Goal: Task Accomplishment & Management: Manage account settings

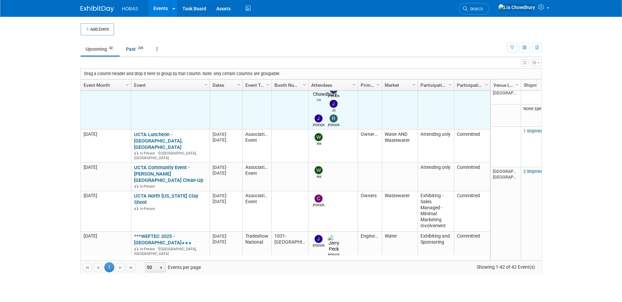
scroll to position [317, 0]
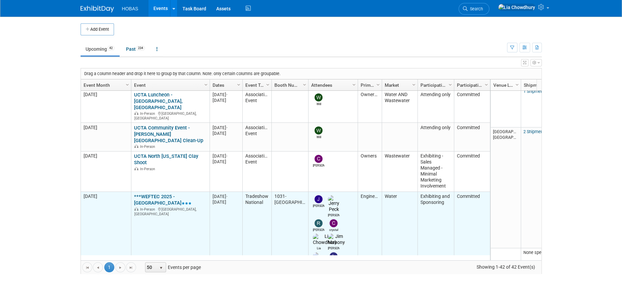
click at [162, 194] on link "***WEFTEC 2025 - [GEOGRAPHIC_DATA]" at bounding box center [162, 200] width 57 height 12
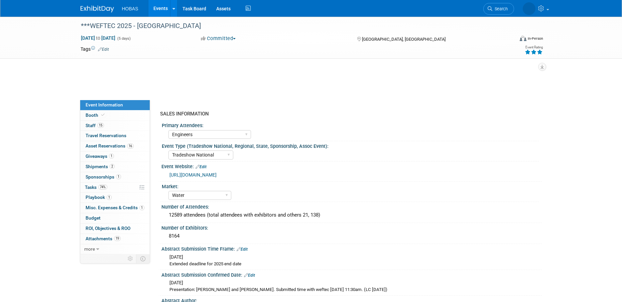
select select "Engineers"
select select "Tradeshow National"
select select "Water"
select select "Exhibiting and Sponsoring"
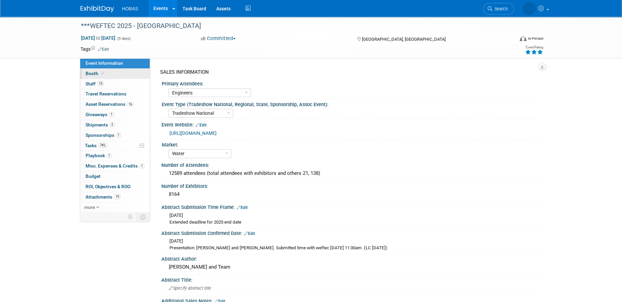
click at [92, 75] on span "Booth" at bounding box center [96, 73] width 20 height 5
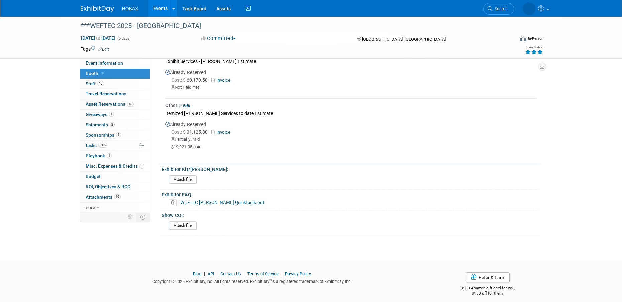
scroll to position [234, 0]
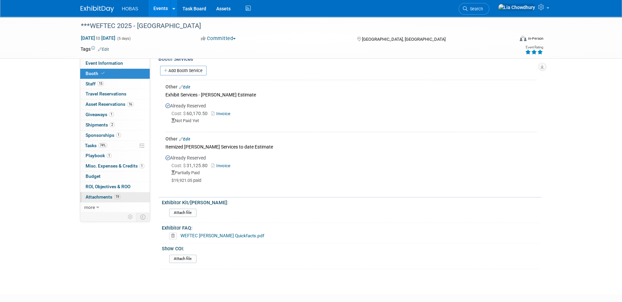
click at [100, 197] on span "Attachments 19" at bounding box center [103, 196] width 35 height 5
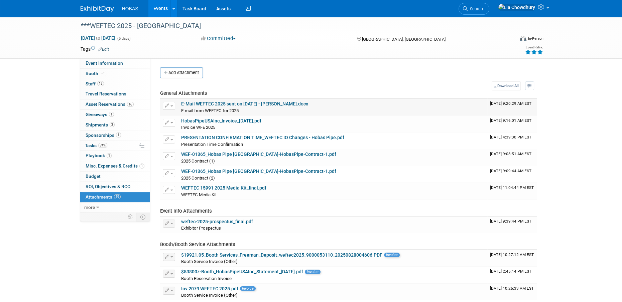
click at [211, 105] on link "E-Mail WEFTEC 2025 sent on Jan 6 - Jenny Grigsby.docx" at bounding box center [244, 103] width 127 height 5
click at [93, 73] on span "Booth" at bounding box center [96, 73] width 20 height 5
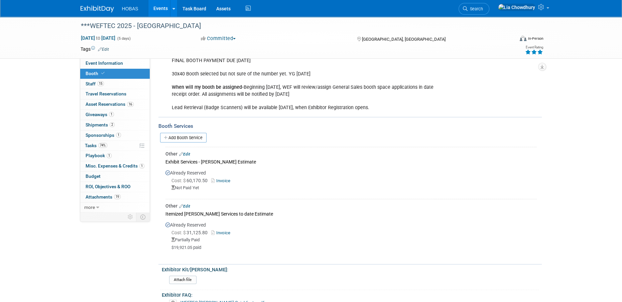
scroll to position [167, 0]
click at [221, 182] on link "Invoice" at bounding box center [222, 180] width 22 height 5
click at [88, 103] on span "Asset Reservations 16" at bounding box center [110, 104] width 48 height 5
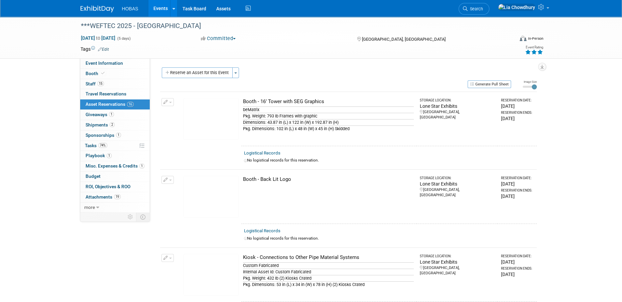
drag, startPoint x: 242, startPoint y: 179, endPoint x: 297, endPoint y: 178, distance: 54.5
click at [297, 178] on div "Booth - Back Lit Logo" at bounding box center [328, 179] width 171 height 7
copy div "Booth - Back Lit Logo"
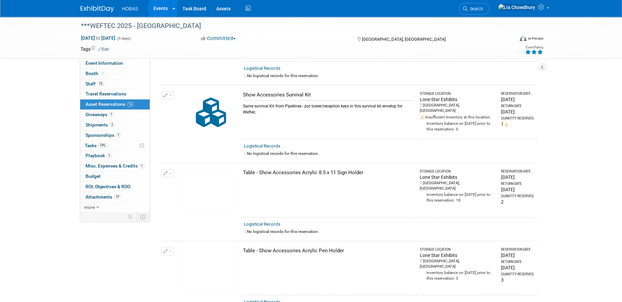
scroll to position [969, 0]
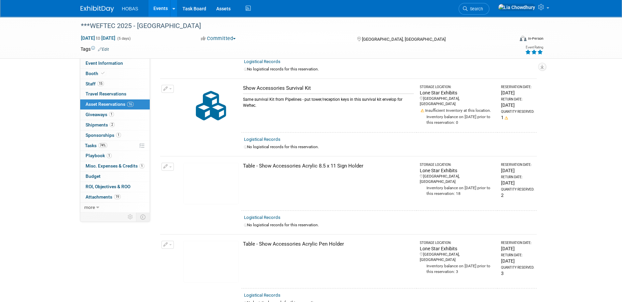
click at [310, 241] on div "Table - Show Accessories Acrylic Pen Holder" at bounding box center [328, 244] width 171 height 7
drag, startPoint x: 301, startPoint y: 238, endPoint x: 348, endPoint y: 238, distance: 47.1
click at [348, 241] on div "Table - Show Accessories Acrylic Pen Holder" at bounding box center [328, 244] width 171 height 7
copy div "Acrylic Pen Holder"
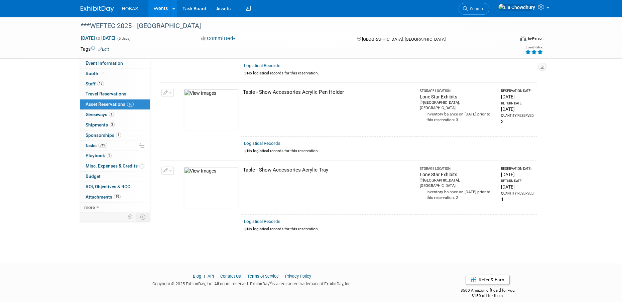
scroll to position [1123, 0]
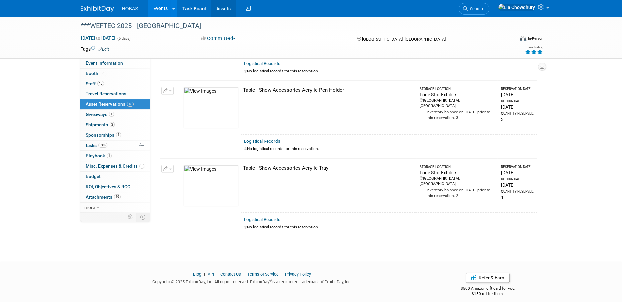
click at [215, 7] on link "Assets" at bounding box center [223, 8] width 24 height 17
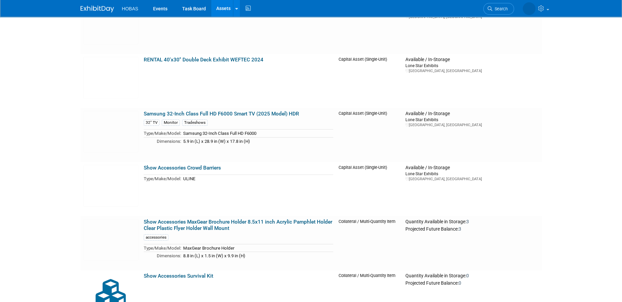
scroll to position [3006, 0]
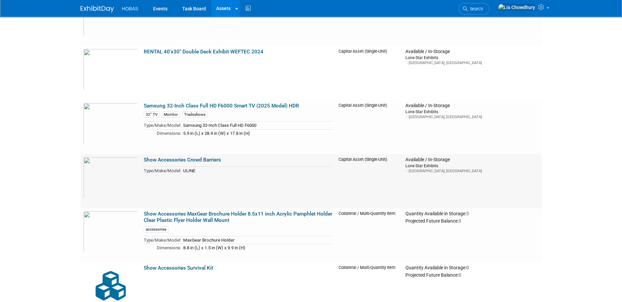
drag, startPoint x: 229, startPoint y: 160, endPoint x: 143, endPoint y: 162, distance: 86.9
click at [143, 162] on td "Show Accessories Crowd Barriers Type/Make/Model: ULINE" at bounding box center [238, 181] width 195 height 54
copy link "Show Accessories Crowd Barriers"
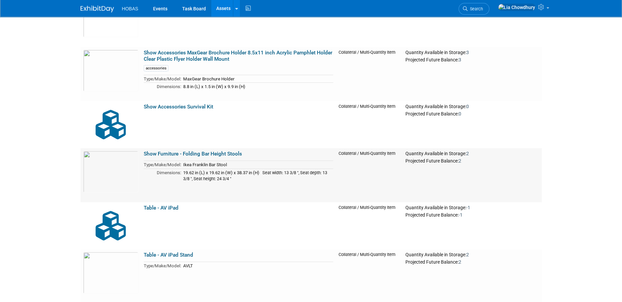
scroll to position [3173, 0]
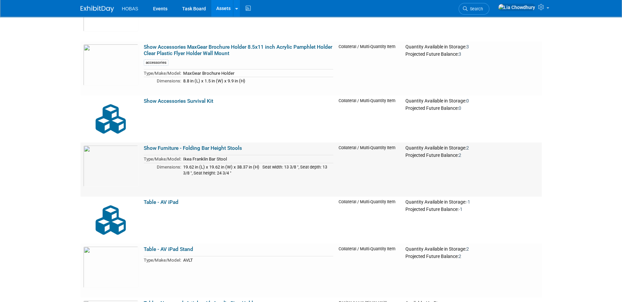
drag, startPoint x: 248, startPoint y: 146, endPoint x: 143, endPoint y: 151, distance: 104.3
click at [143, 151] on td "Show Furniture - Folding Bar Height Stools Type/Make/Model: Ikea Franklin Bar S…" at bounding box center [238, 170] width 195 height 54
copy link "Show Furniture - Folding Bar Height Stools"
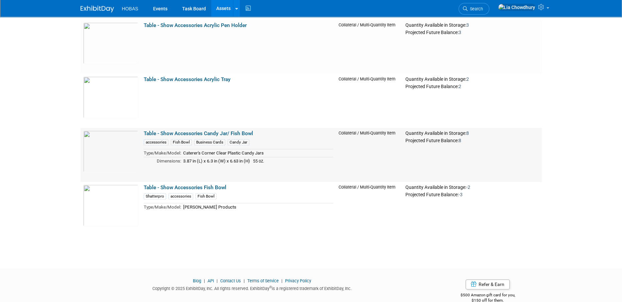
scroll to position [3734, 0]
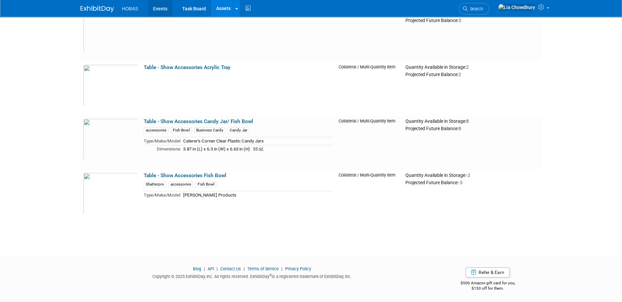
click at [155, 9] on link "Events" at bounding box center [160, 8] width 24 height 17
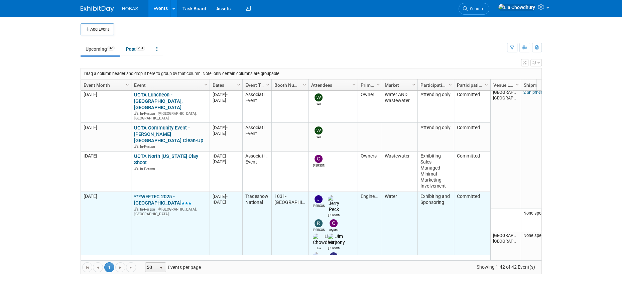
scroll to position [356, 0]
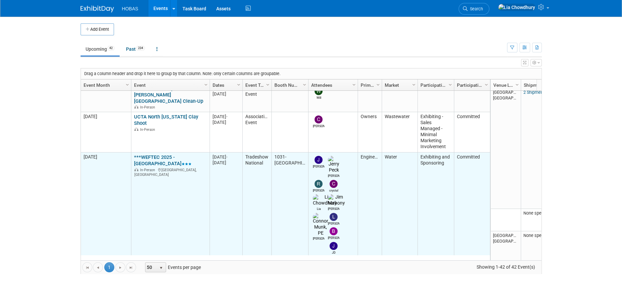
click at [165, 154] on link "***WEFTEC 2025 - [GEOGRAPHIC_DATA]" at bounding box center [162, 160] width 57 height 12
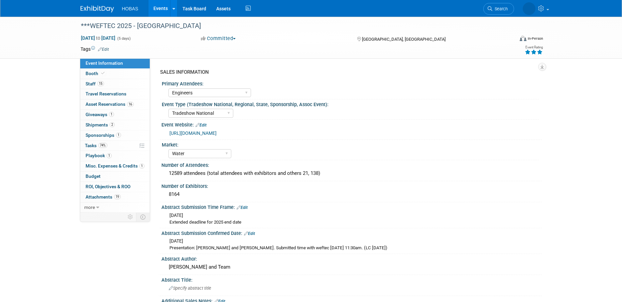
select select "Engineers"
select select "Tradeshow National"
select select "Water"
select select "Exhibiting and Sponsoring"
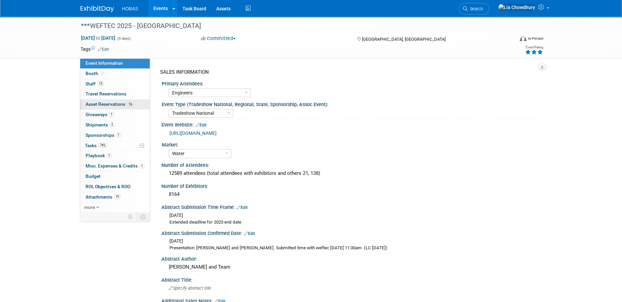
click at [100, 104] on span "Asset Reservations 16" at bounding box center [110, 104] width 48 height 5
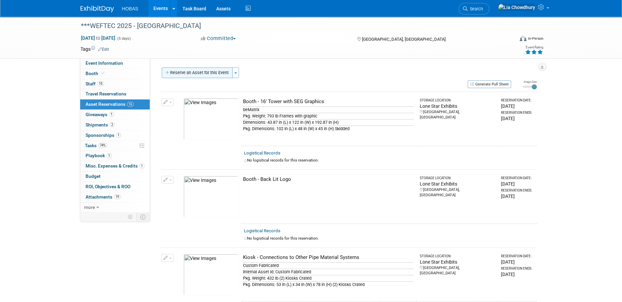
click at [210, 71] on button "Reserve an Asset for this Event" at bounding box center [197, 72] width 71 height 11
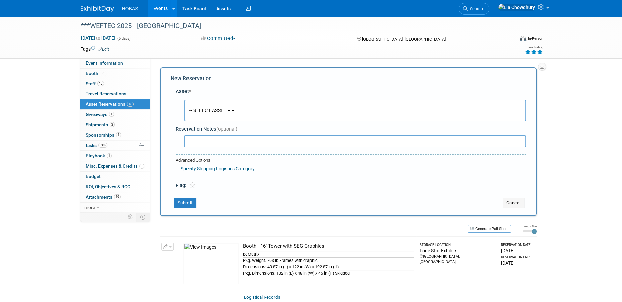
scroll to position [6, 0]
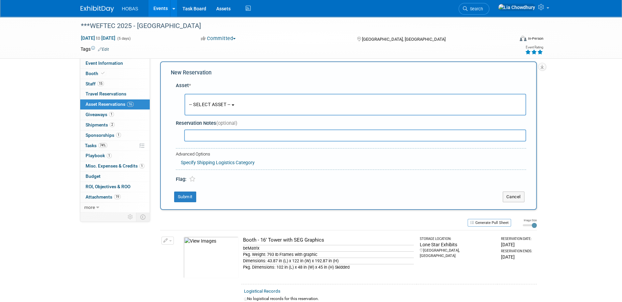
click at [216, 104] on span "-- SELECT ASSET --" at bounding box center [209, 104] width 41 height 5
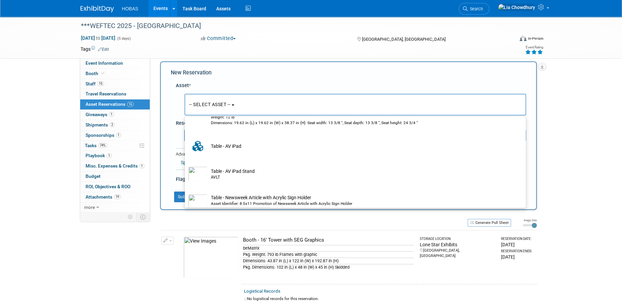
scroll to position [2205, 0]
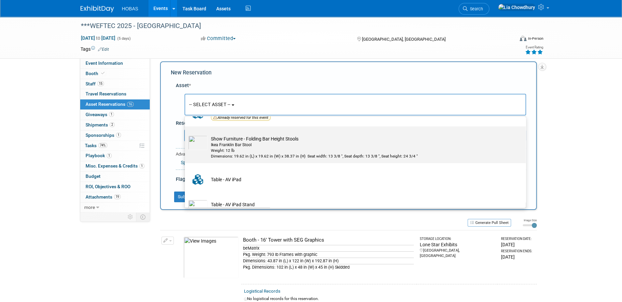
click at [237, 145] on div "Ikea Franklin Bar Stool" at bounding box center [361, 145] width 301 height 6
click at [186, 135] on input "Show Furniture - Folding Bar Height Stools Ikea Franklin Bar Stool Weight: 12 l…" at bounding box center [183, 132] width 4 height 4
select select "10729330"
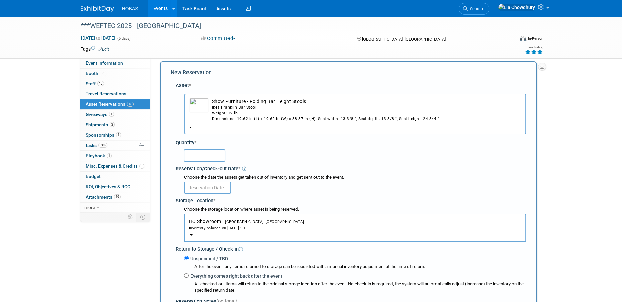
click at [201, 153] on input "text" at bounding box center [204, 156] width 41 height 12
type input "2"
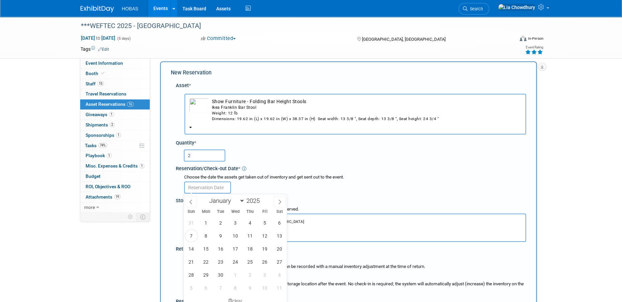
click at [207, 184] on input "text" at bounding box center [207, 188] width 47 height 12
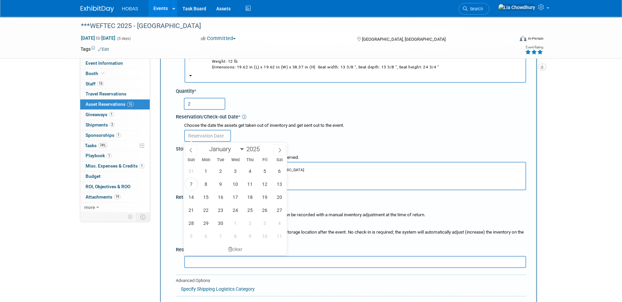
scroll to position [140, 0]
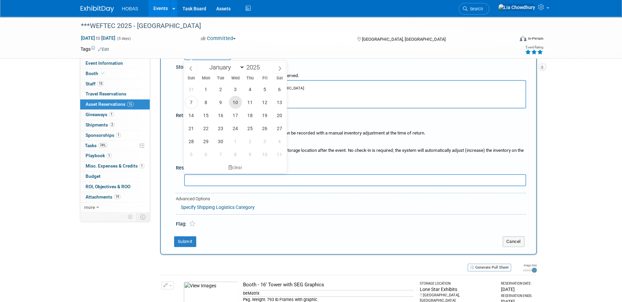
click at [234, 99] on span "10" at bounding box center [235, 102] width 13 height 13
type input "[DATE]"
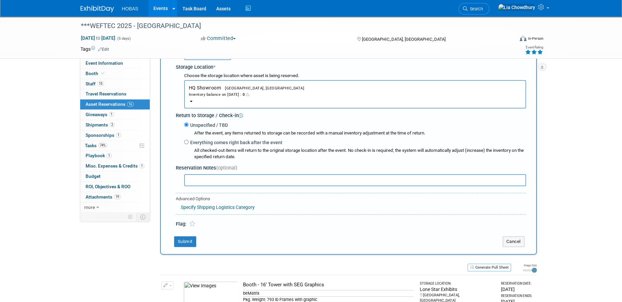
click at [207, 87] on span "HQ Showroom [GEOGRAPHIC_DATA], [GEOGRAPHIC_DATA] Inventory balance on [DATE] : 0" at bounding box center [355, 91] width 332 height 12
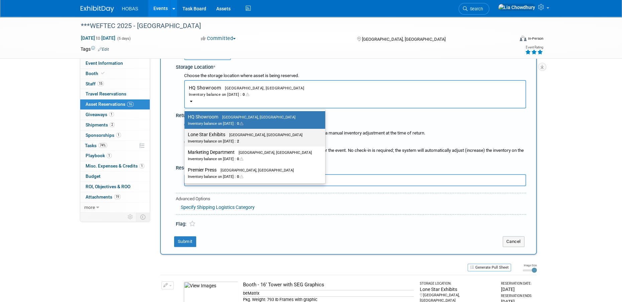
click at [211, 137] on label "Lone Star Exhibits [GEOGRAPHIC_DATA], [GEOGRAPHIC_DATA] Inventory balance on [D…" at bounding box center [253, 137] width 131 height 15
click at [185, 137] on input "Lone Star Exhibits [GEOGRAPHIC_DATA], [GEOGRAPHIC_DATA] Inventory balance on [D…" at bounding box center [183, 135] width 4 height 4
radio input "true"
select select "11223138"
radio input "false"
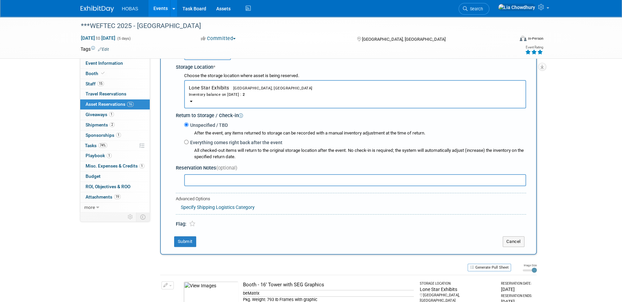
click at [205, 127] on label "Unspecified / TBD" at bounding box center [207, 125] width 39 height 7
click at [188, 127] on input "Unspecified / TBD" at bounding box center [186, 125] width 4 height 4
click at [229, 93] on div "Inventory balance on [DATE] : 2" at bounding box center [355, 94] width 332 height 6
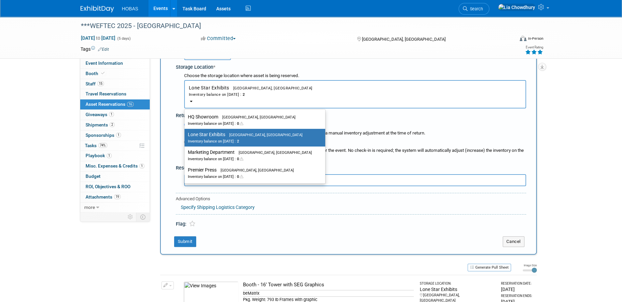
click at [200, 134] on label "Lone Star Exhibits [GEOGRAPHIC_DATA], [GEOGRAPHIC_DATA] Inventory balance on [D…" at bounding box center [253, 137] width 131 height 15
click at [185, 134] on input "Lone Star Exhibits [GEOGRAPHIC_DATA], [GEOGRAPHIC_DATA] Inventory balance on [D…" at bounding box center [183, 135] width 4 height 4
click at [333, 112] on div "Return to Storage / Check-in" at bounding box center [351, 114] width 350 height 9
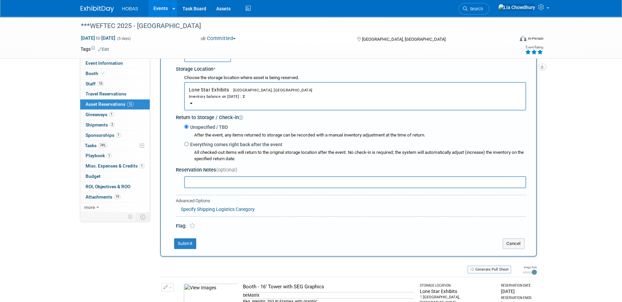
scroll to position [6, 0]
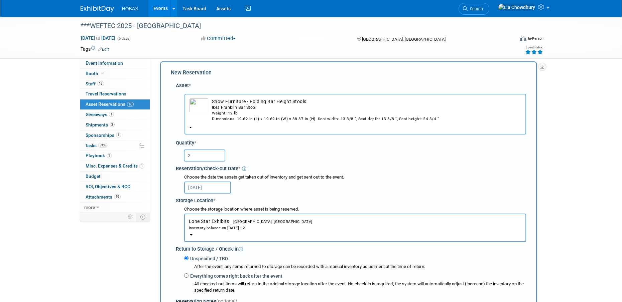
click at [216, 188] on input "[DATE]" at bounding box center [207, 188] width 47 height 12
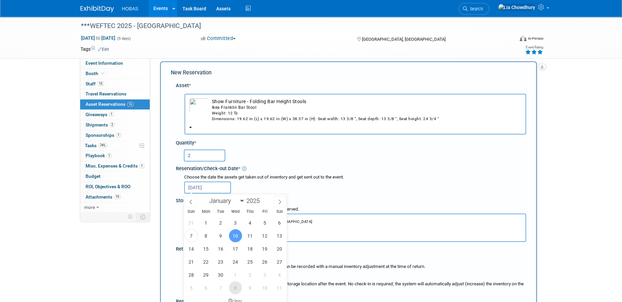
click at [234, 285] on span "8" at bounding box center [235, 288] width 13 height 13
type input "[DATE]"
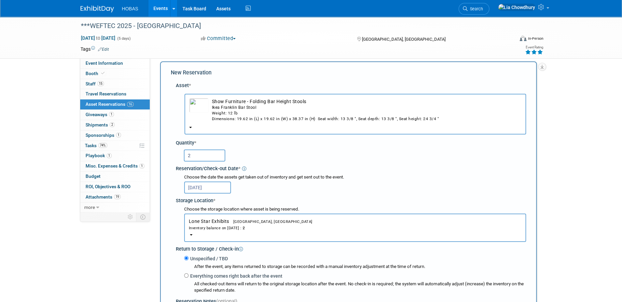
click at [213, 189] on input "[DATE]" at bounding box center [207, 188] width 47 height 12
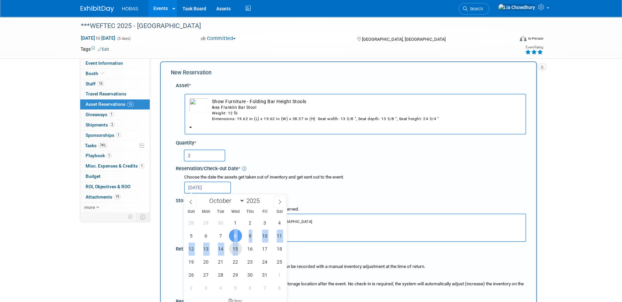
drag, startPoint x: 234, startPoint y: 232, endPoint x: 240, endPoint y: 250, distance: 18.2
click at [240, 250] on div "28 29 30 1 2 3 4 5 6 7 8 9 10 11 12 13 14 15 16 17 18 19 20 21 22 23 24 25 26 2…" at bounding box center [235, 255] width 103 height 78
drag, startPoint x: 240, startPoint y: 250, endPoint x: 190, endPoint y: 200, distance: 70.9
click at [190, 200] on icon at bounding box center [190, 202] width 5 height 5
select select "8"
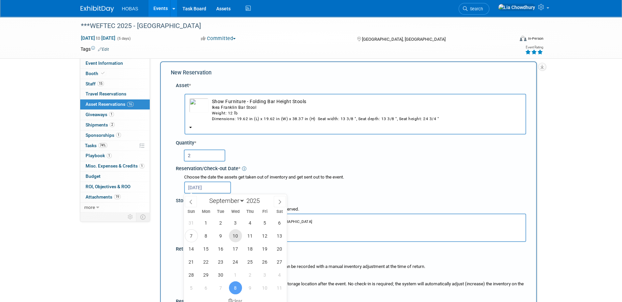
click at [235, 234] on span "10" at bounding box center [235, 235] width 13 height 13
type input "[DATE]"
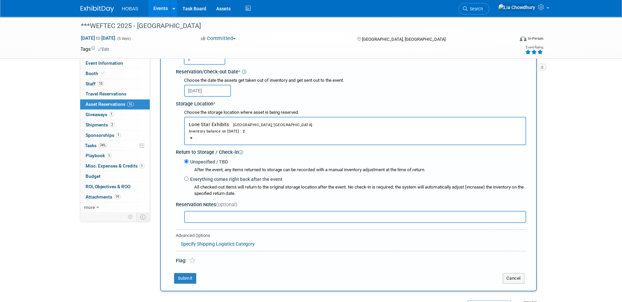
scroll to position [106, 0]
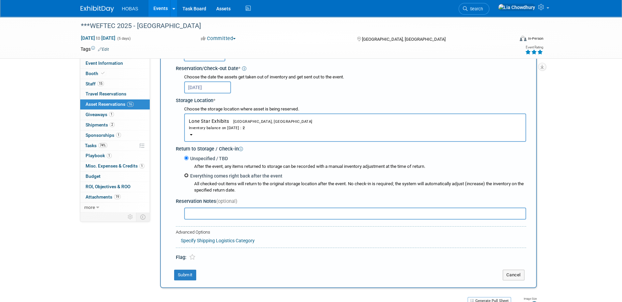
click at [187, 177] on input "Everything comes right back after the event" at bounding box center [186, 175] width 4 height 4
radio input "true"
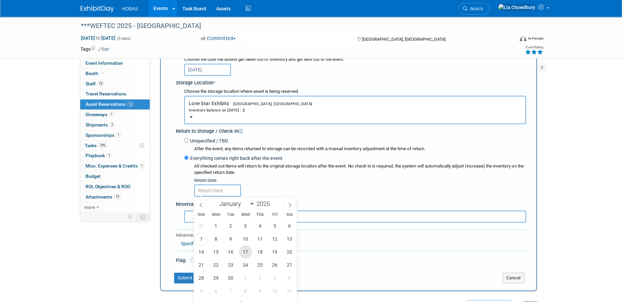
scroll to position [173, 0]
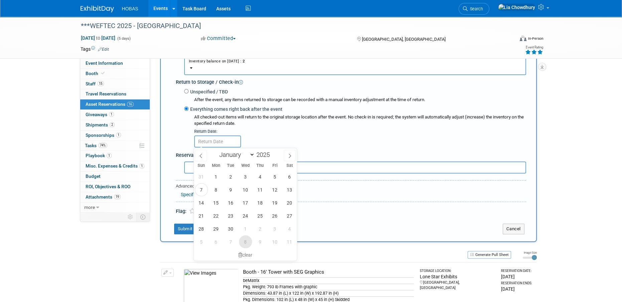
click at [244, 240] on span "8" at bounding box center [245, 241] width 13 height 13
type input "[DATE]"
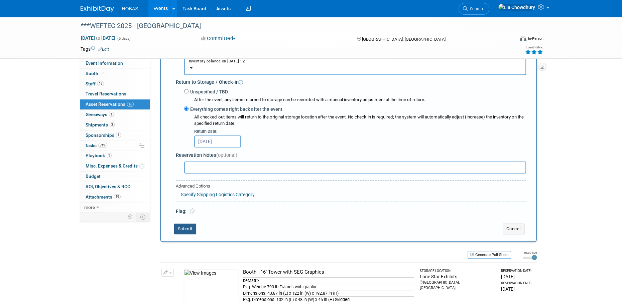
click at [191, 226] on button "Submit" at bounding box center [185, 229] width 22 height 11
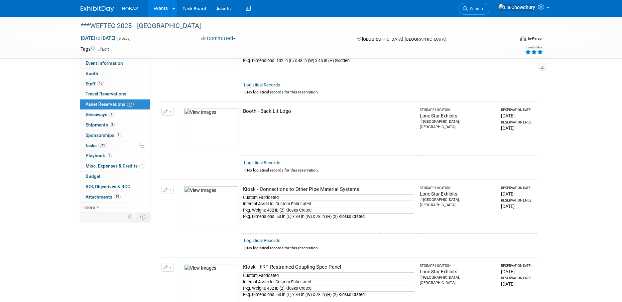
scroll to position [0, 0]
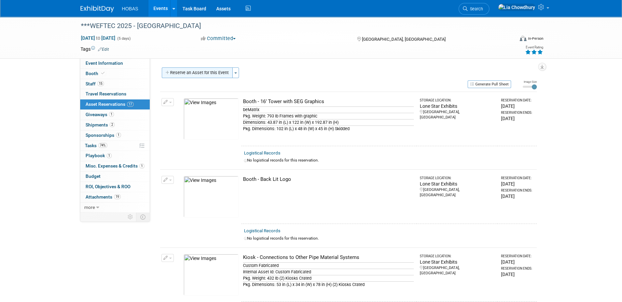
click at [190, 71] on button "Reserve an Asset for this Event" at bounding box center [197, 72] width 71 height 11
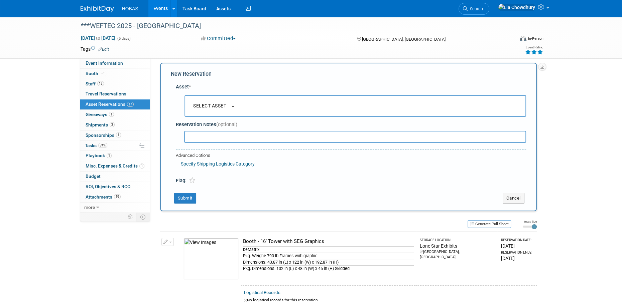
scroll to position [6, 0]
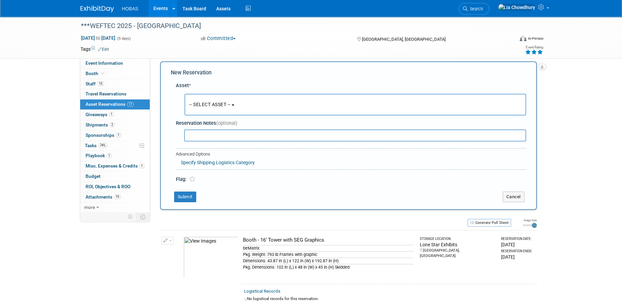
click at [230, 106] on span "-- SELECT ASSET --" at bounding box center [209, 104] width 41 height 5
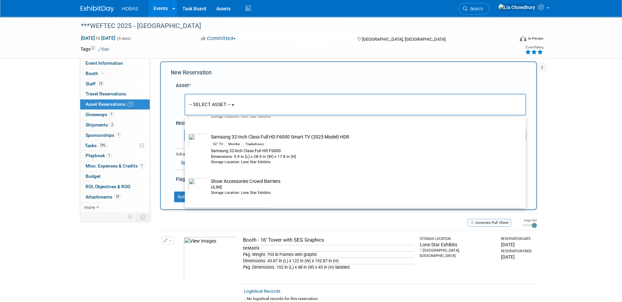
scroll to position [2048, 0]
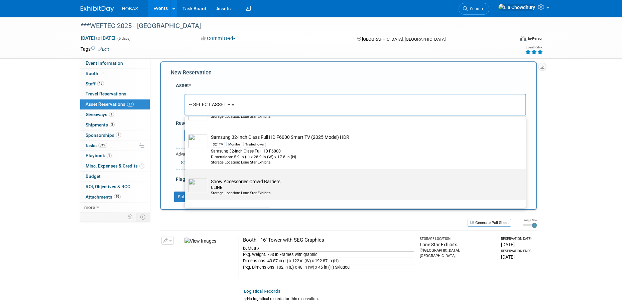
click at [280, 186] on td "Show Accessories Crowd Barriers ULINE Storage Location: Lone Star Exhibits" at bounding box center [359, 187] width 305 height 18
click at [186, 177] on input "Show Accessories Crowd Barriers ULINE Storage Location: Lone Star Exhibits" at bounding box center [183, 175] width 4 height 4
select select "10729335"
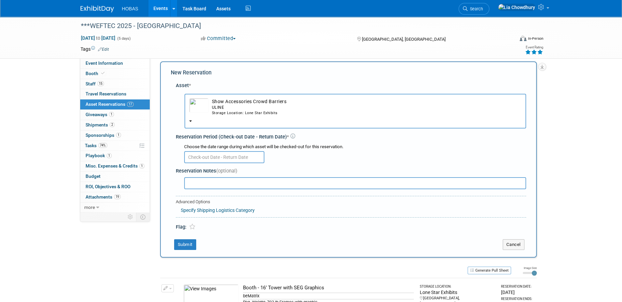
click at [229, 160] on input "text" at bounding box center [224, 157] width 80 height 12
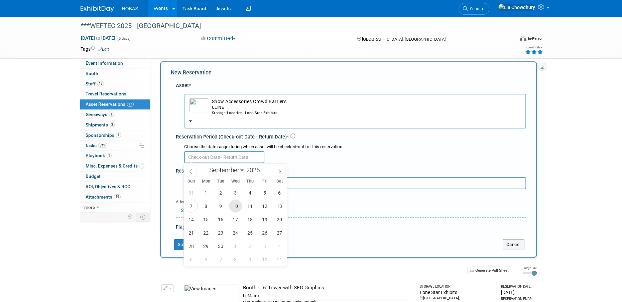
click at [233, 204] on span "10" at bounding box center [235, 206] width 13 height 13
type input "[DATE]"
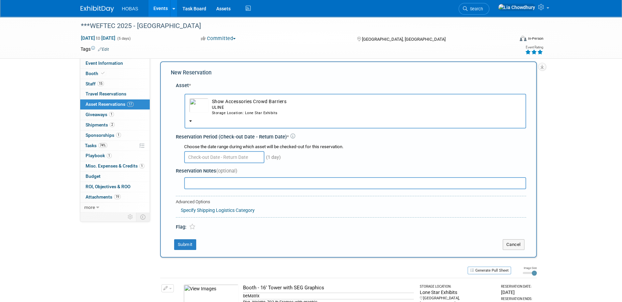
click at [290, 144] on div "Choose the date range during which asset will be checked-out for this reservati…" at bounding box center [355, 147] width 342 height 6
click at [232, 159] on input "text" at bounding box center [224, 157] width 80 height 12
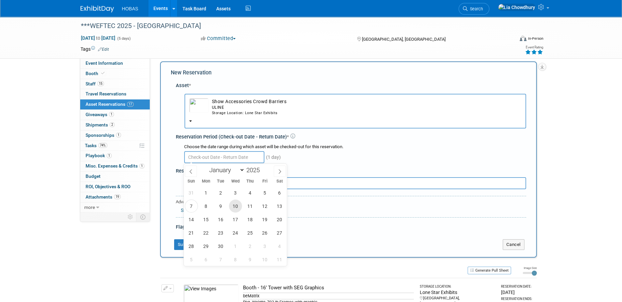
click at [235, 205] on span "10" at bounding box center [235, 206] width 13 height 13
type input "[DATE]"
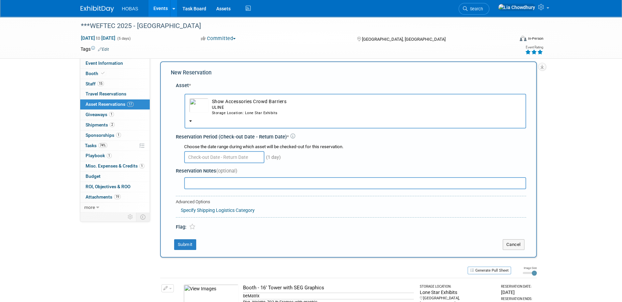
click at [341, 172] on div "Reservation Notes (optional)" at bounding box center [351, 171] width 350 height 7
click at [217, 156] on input "text" at bounding box center [224, 157] width 80 height 12
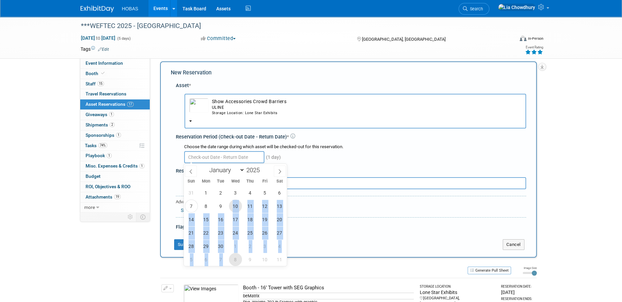
drag, startPoint x: 231, startPoint y: 206, endPoint x: 234, endPoint y: 259, distance: 53.2
click at [234, 259] on div "31 1 2 3 4 5 6 7 8 9 10 11 12 13 14 15 16 17 18 19 20 21 22 23 24 25 26 27 28 2…" at bounding box center [235, 226] width 103 height 80
click at [234, 259] on span "8" at bounding box center [235, 259] width 13 height 13
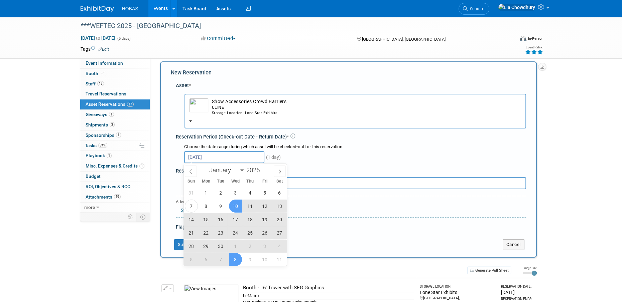
click at [236, 205] on span "10" at bounding box center [235, 206] width 13 height 13
type input "[DATE] to [DATE]"
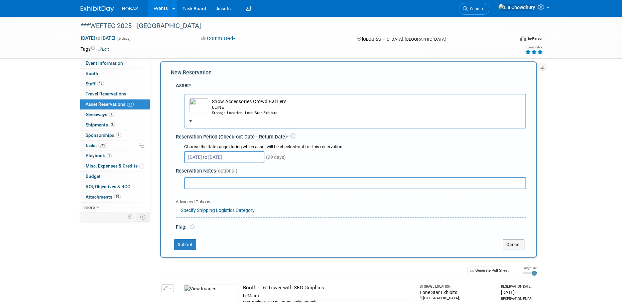
click at [206, 183] on input "text" at bounding box center [355, 183] width 342 height 12
type input "s"
type input "14 stanchions and box of 100' chains"
click at [191, 242] on button "Submit" at bounding box center [185, 244] width 22 height 11
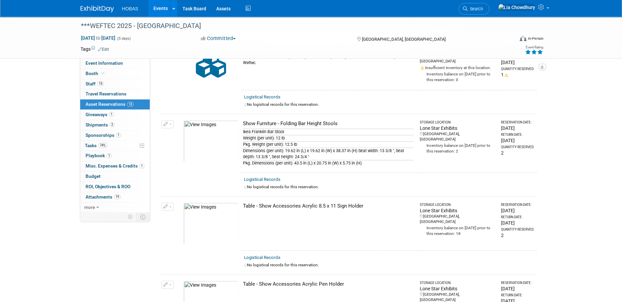
scroll to position [1083, 0]
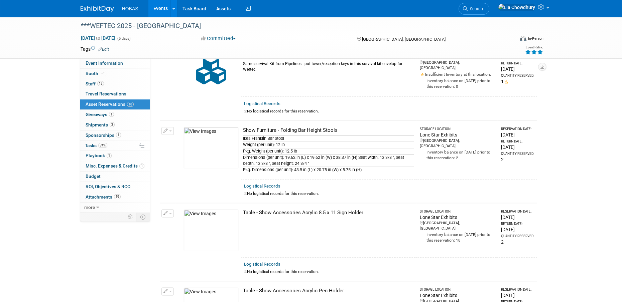
click at [310, 127] on div "Show Furniture - Folding Bar Height Stools" at bounding box center [328, 130] width 171 height 7
click at [336, 127] on div "Show Furniture - Folding Bar Height Stools" at bounding box center [328, 130] width 171 height 7
drag, startPoint x: 340, startPoint y: 125, endPoint x: 265, endPoint y: 123, distance: 75.2
click at [239, 128] on tr "Change Reservation Manage Logistical Records Cancel Reservation" at bounding box center [348, 150] width 376 height 59
copy tr "10045144-10729330-d3fd6b1b-0830-4a50-8590-3126e19f9f85.jpg Show Furniture - Fol…"
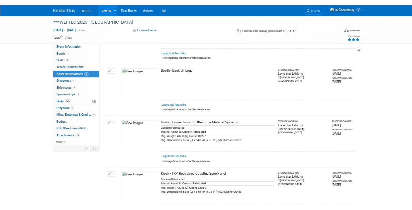
scroll to position [0, 0]
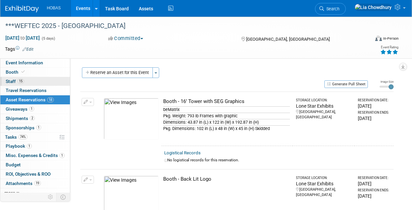
click at [13, 78] on link "15 Staff 15" at bounding box center [34, 81] width 69 height 9
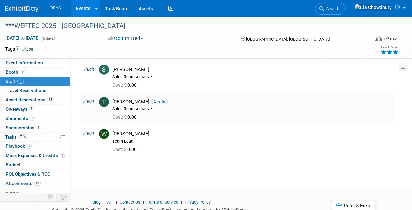
scroll to position [396, 0]
